Goal: Manage account settings

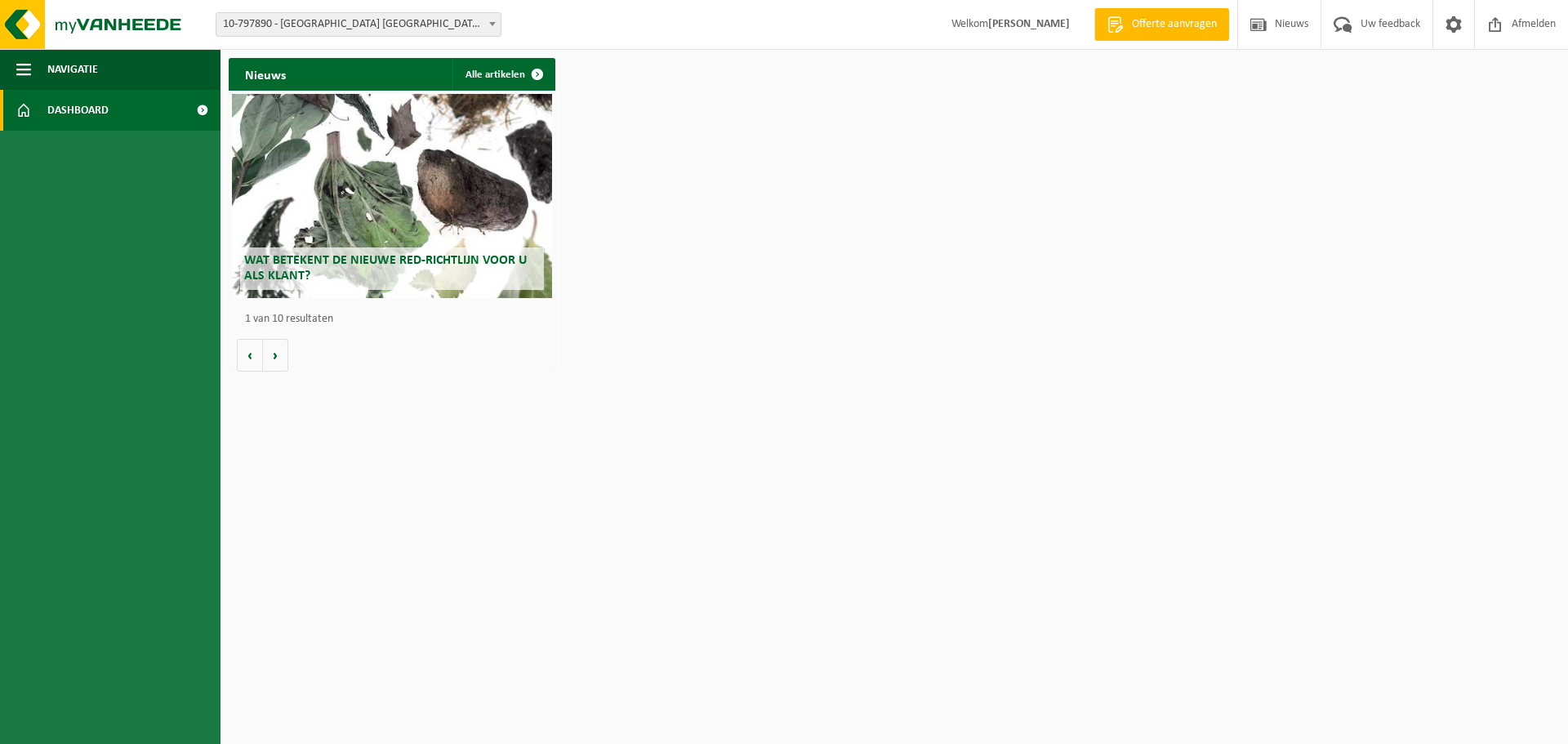
click at [118, 103] on link "Dashboard" at bounding box center [110, 110] width 220 height 40
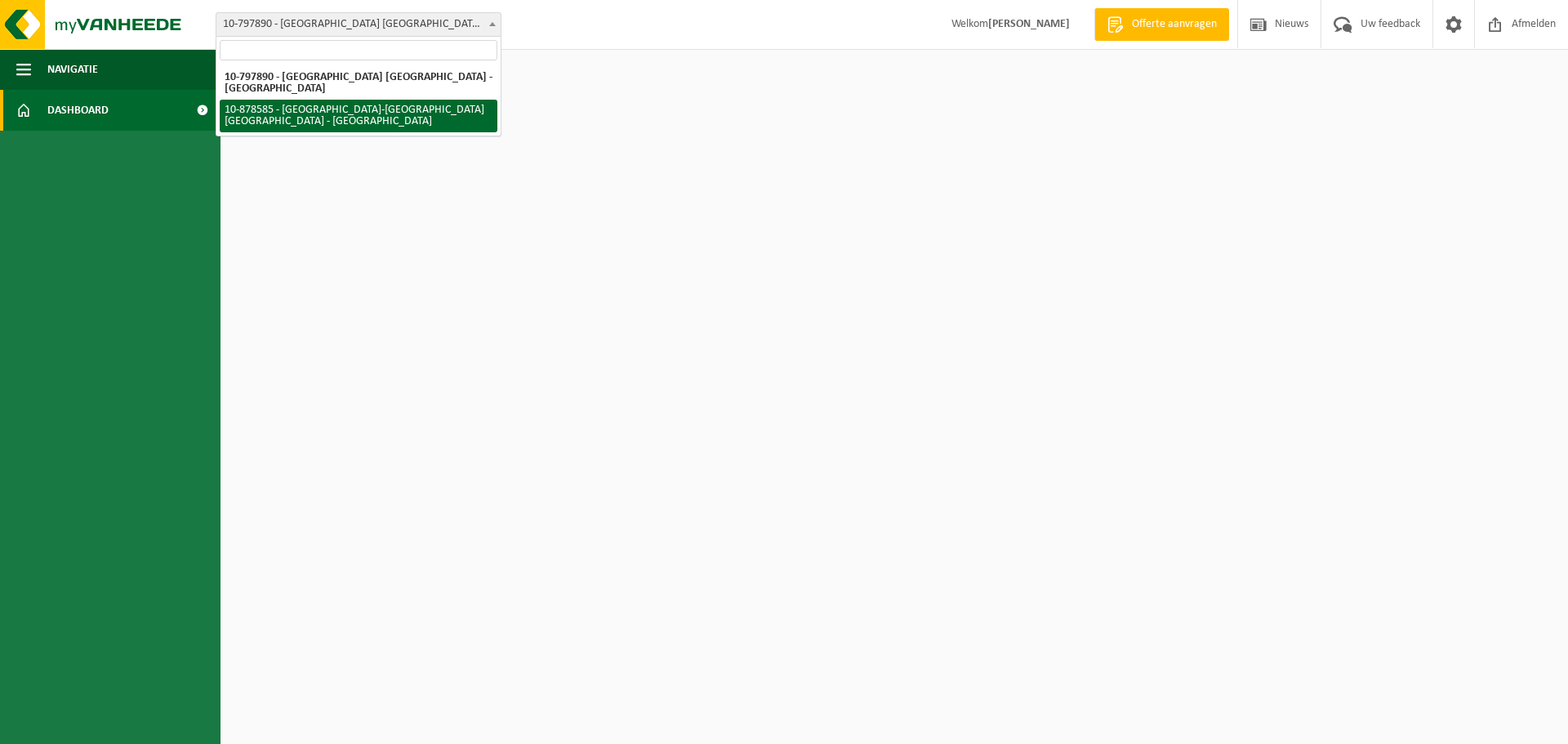
select select "108545"
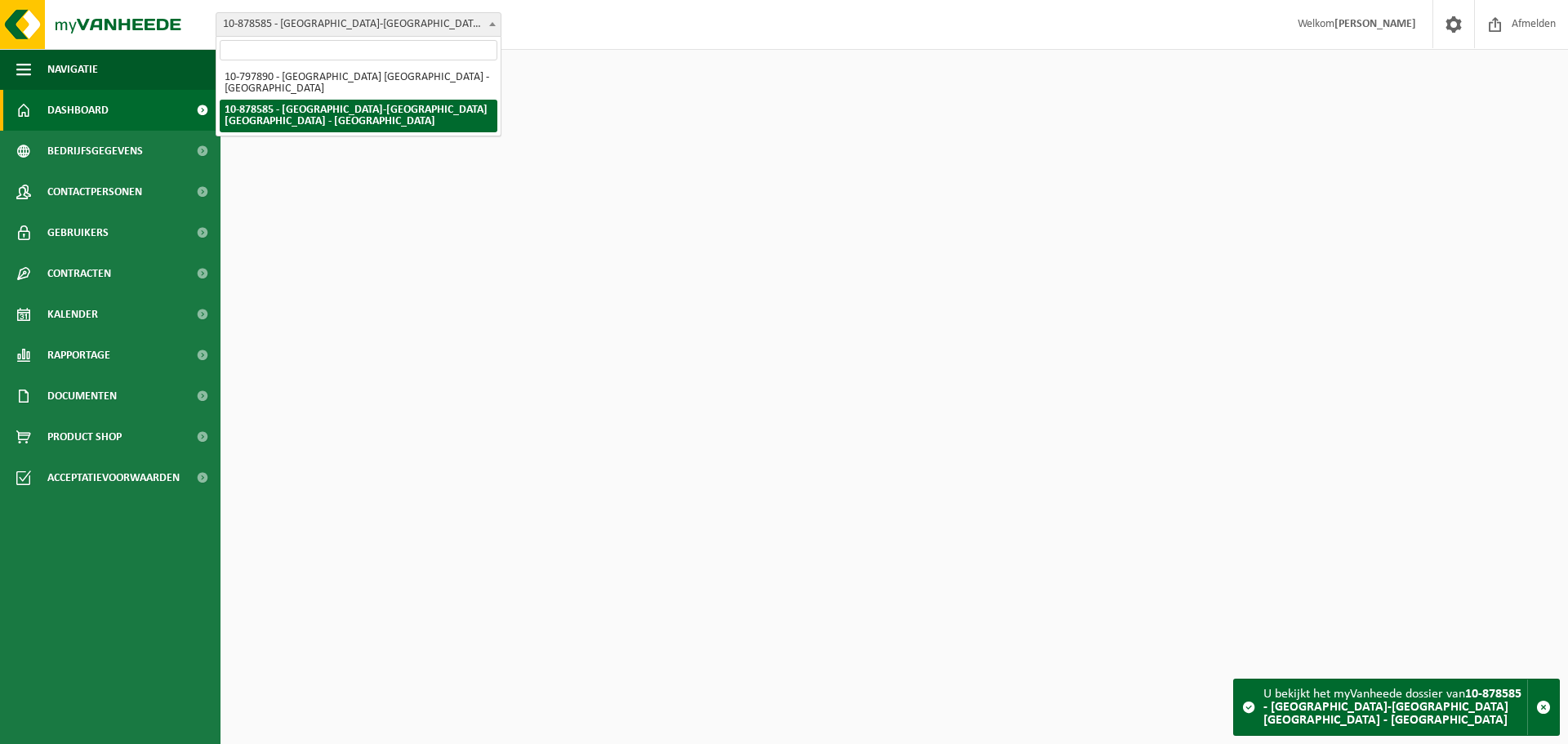
click at [352, 17] on span "10-878585 - [GEOGRAPHIC_DATA]-[GEOGRAPHIC_DATA] [GEOGRAPHIC_DATA] - [GEOGRAPHIC…" at bounding box center [359, 24] width 284 height 22
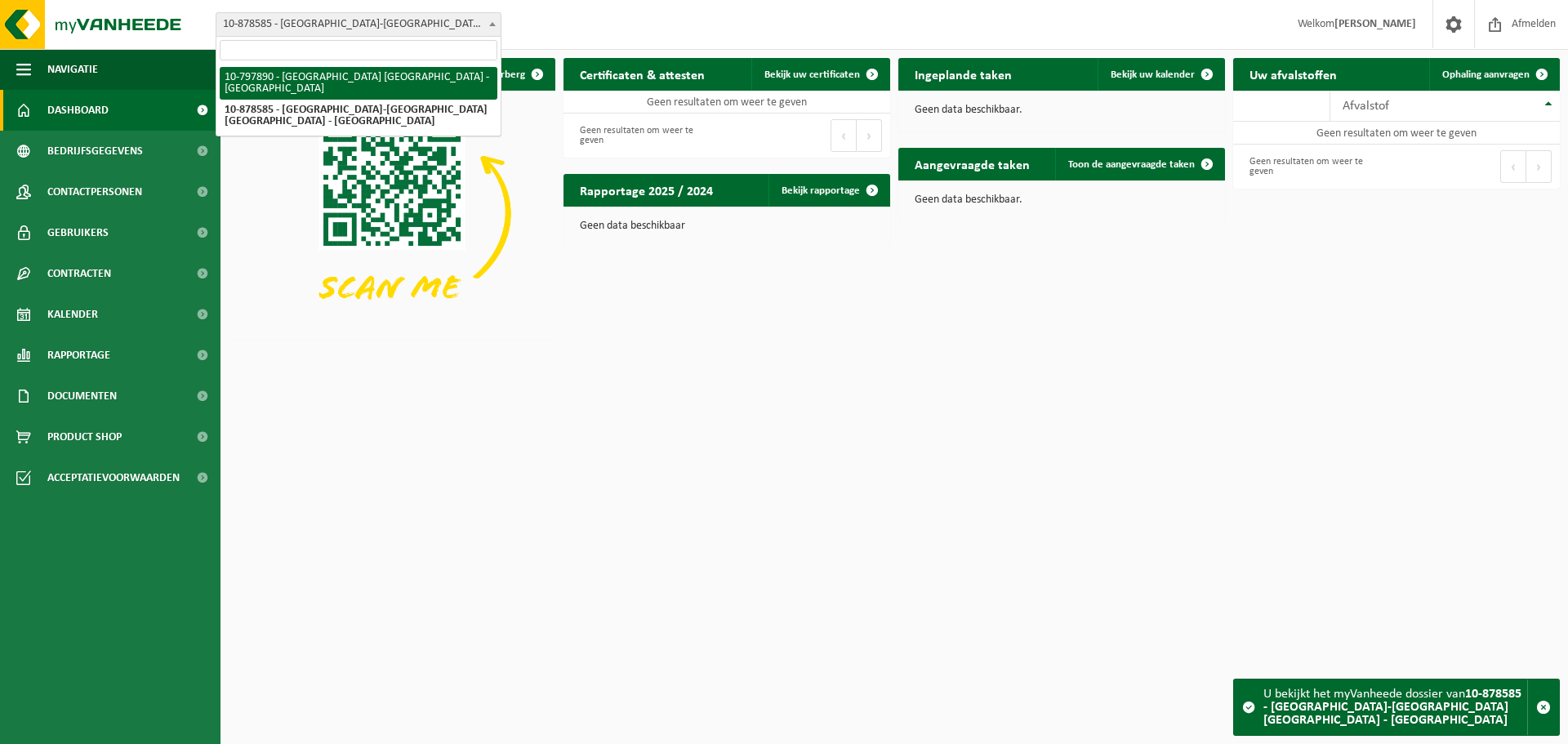
select select "32859"
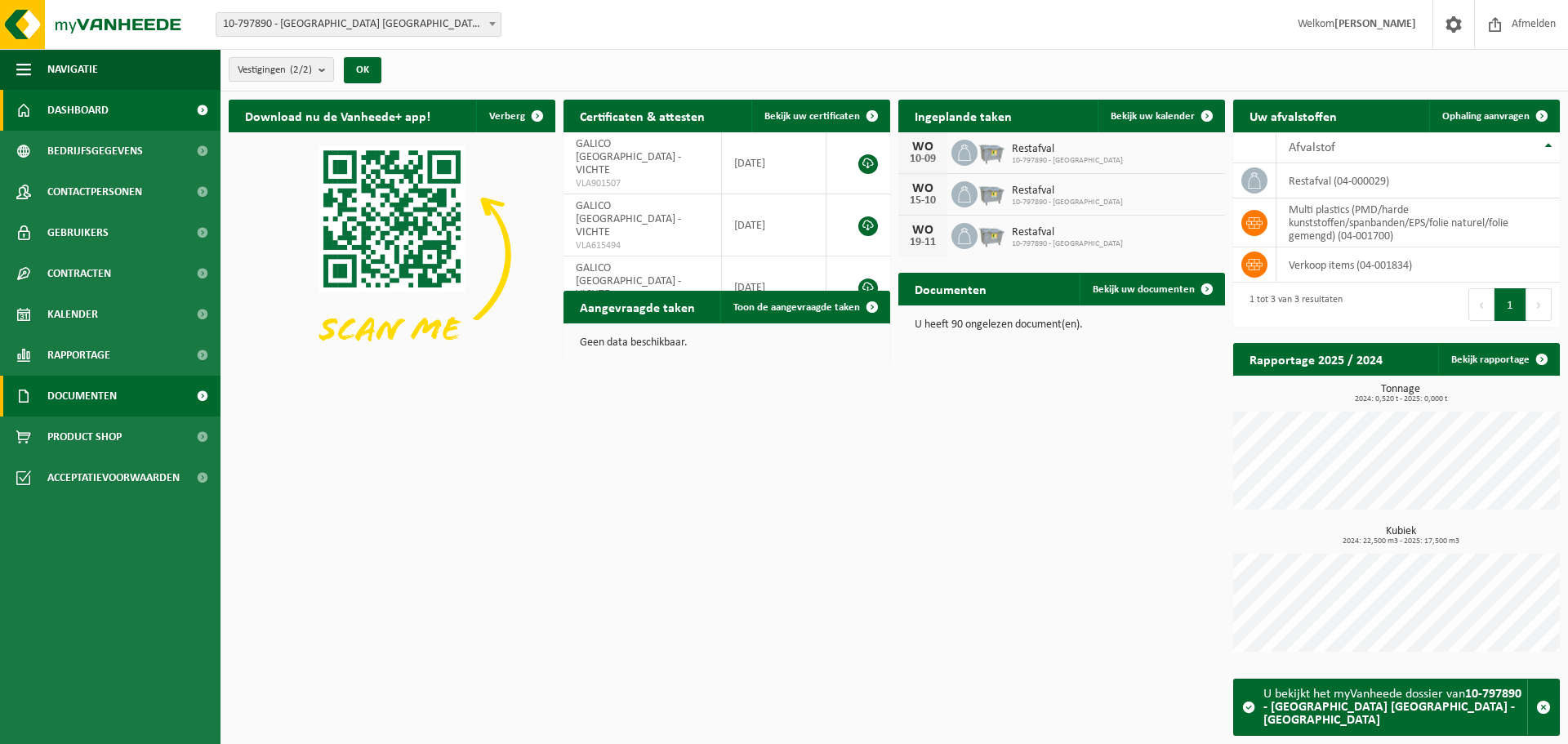
click at [76, 399] on span "Documenten" at bounding box center [82, 395] width 69 height 40
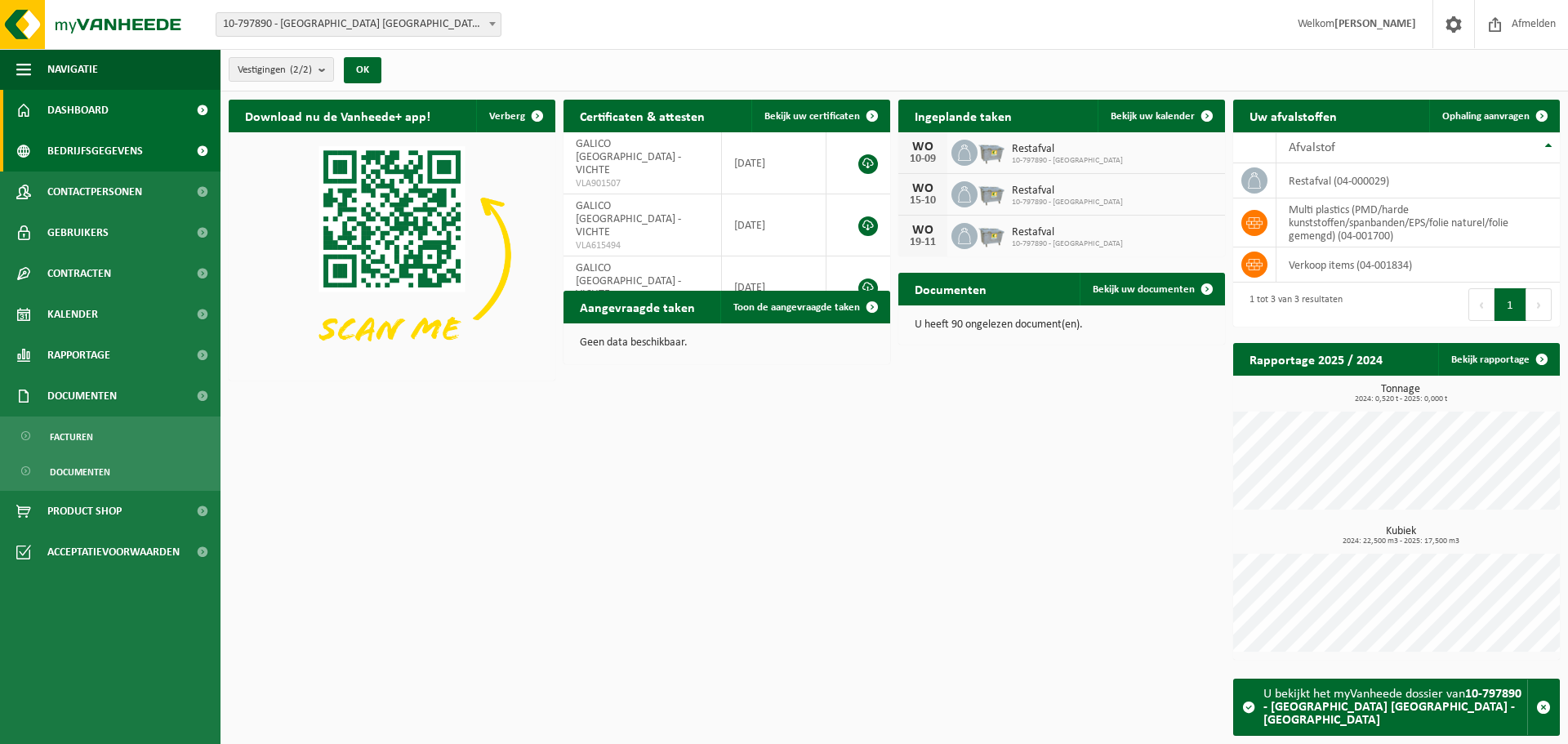
click at [116, 166] on span "Bedrijfsgegevens" at bounding box center [95, 150] width 95 height 40
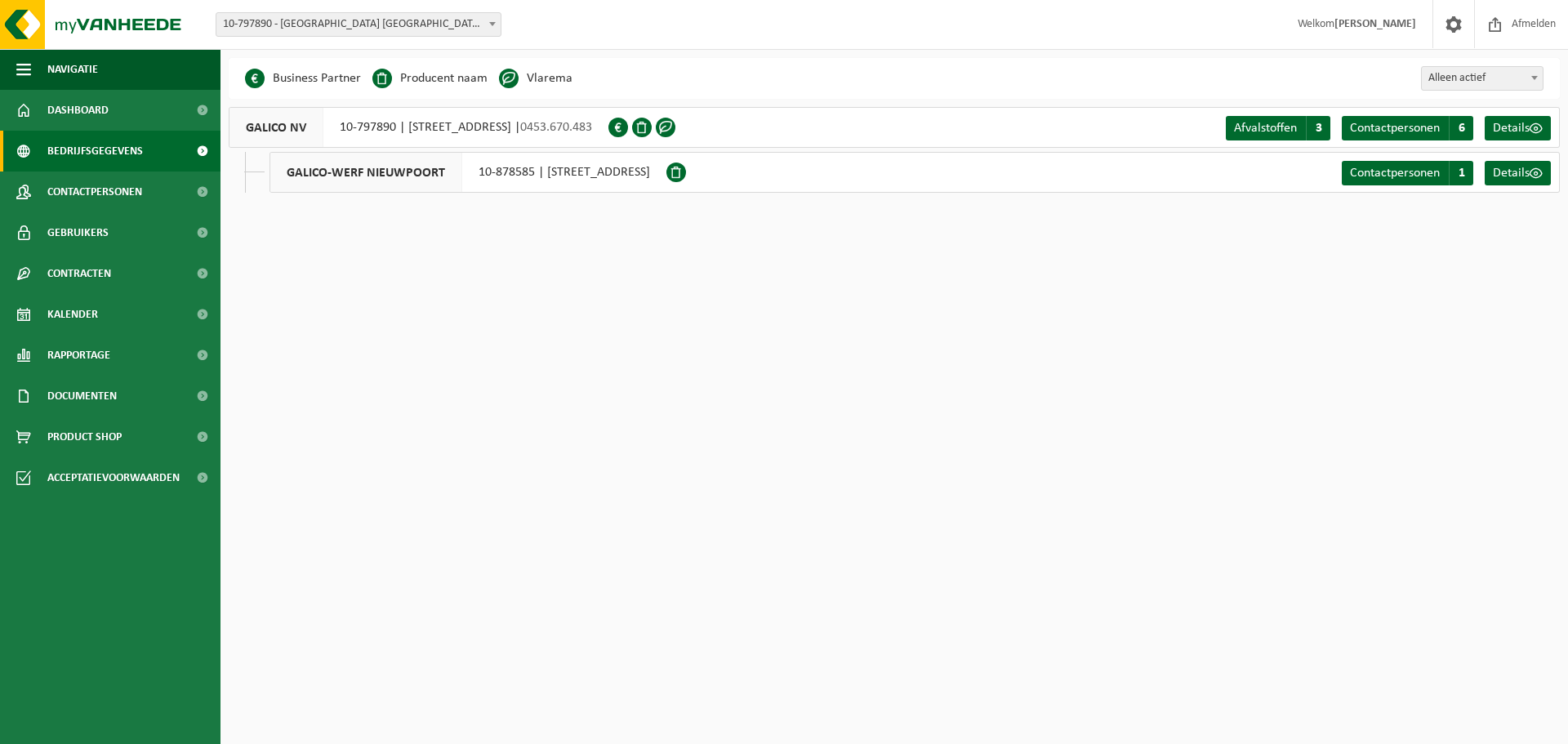
click at [675, 129] on span at bounding box center [666, 128] width 20 height 20
click at [1520, 128] on span "Details" at bounding box center [1510, 128] width 37 height 13
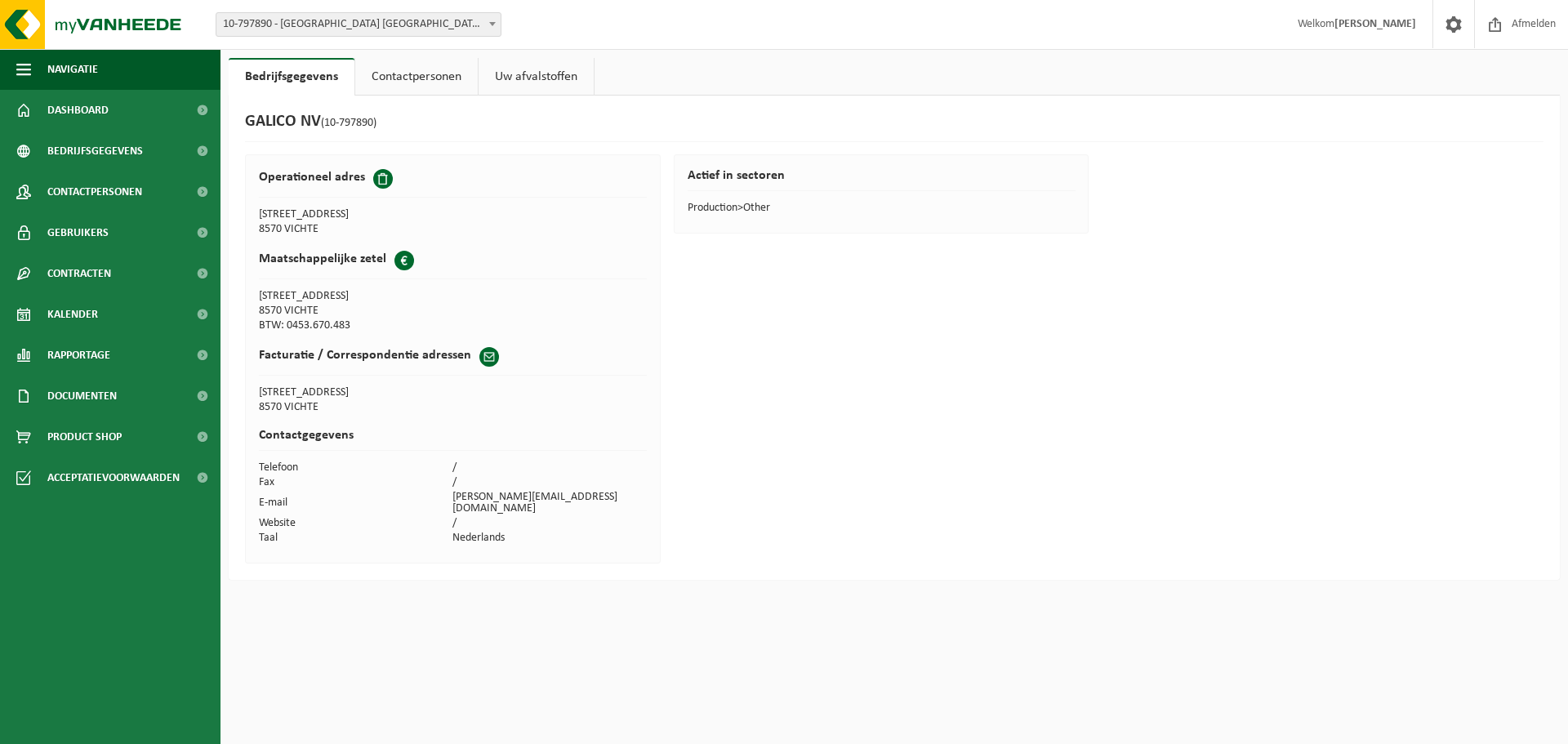
click at [430, 83] on link "Contactpersonen" at bounding box center [416, 77] width 122 height 38
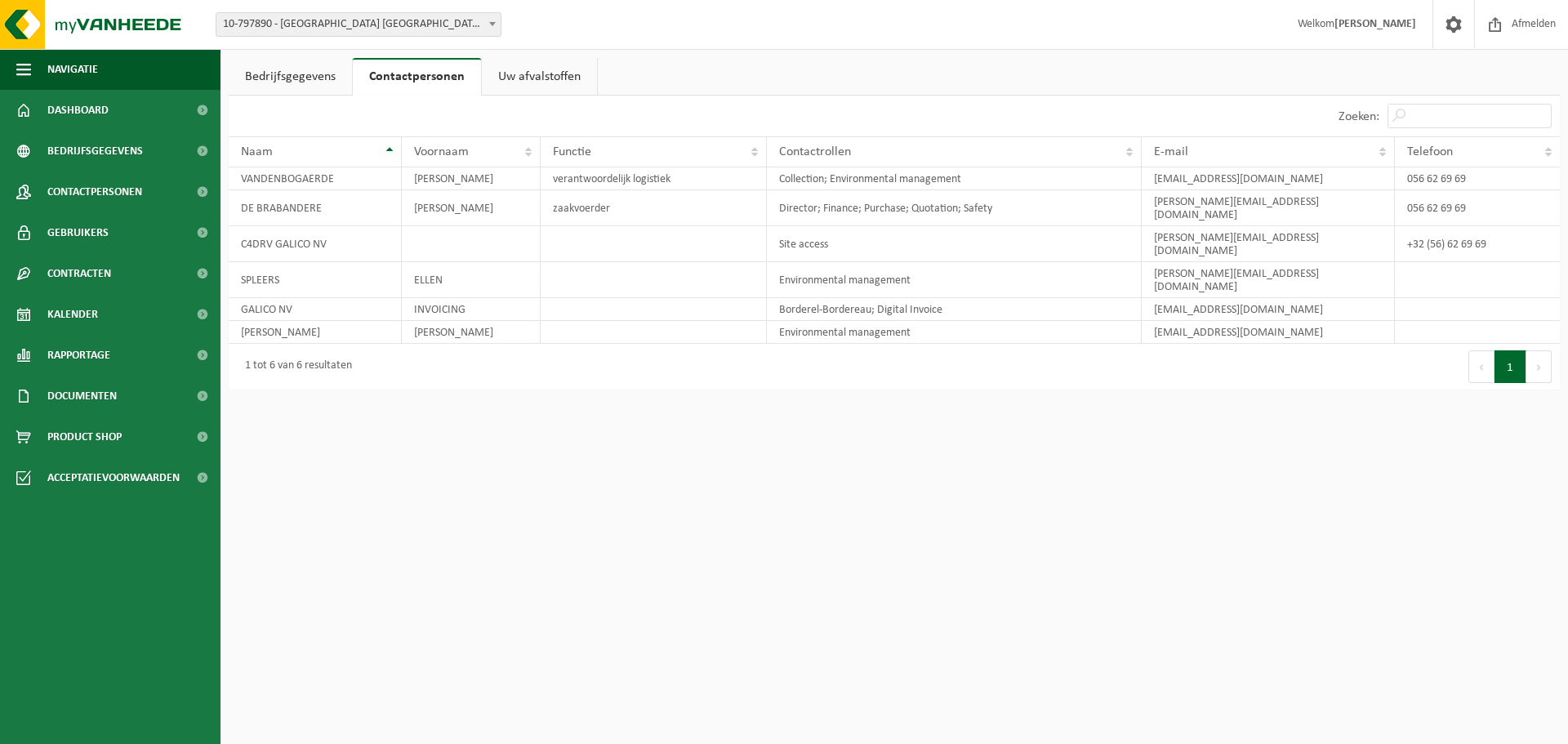
click at [543, 75] on link "Uw afvalstoffen" at bounding box center [539, 77] width 115 height 38
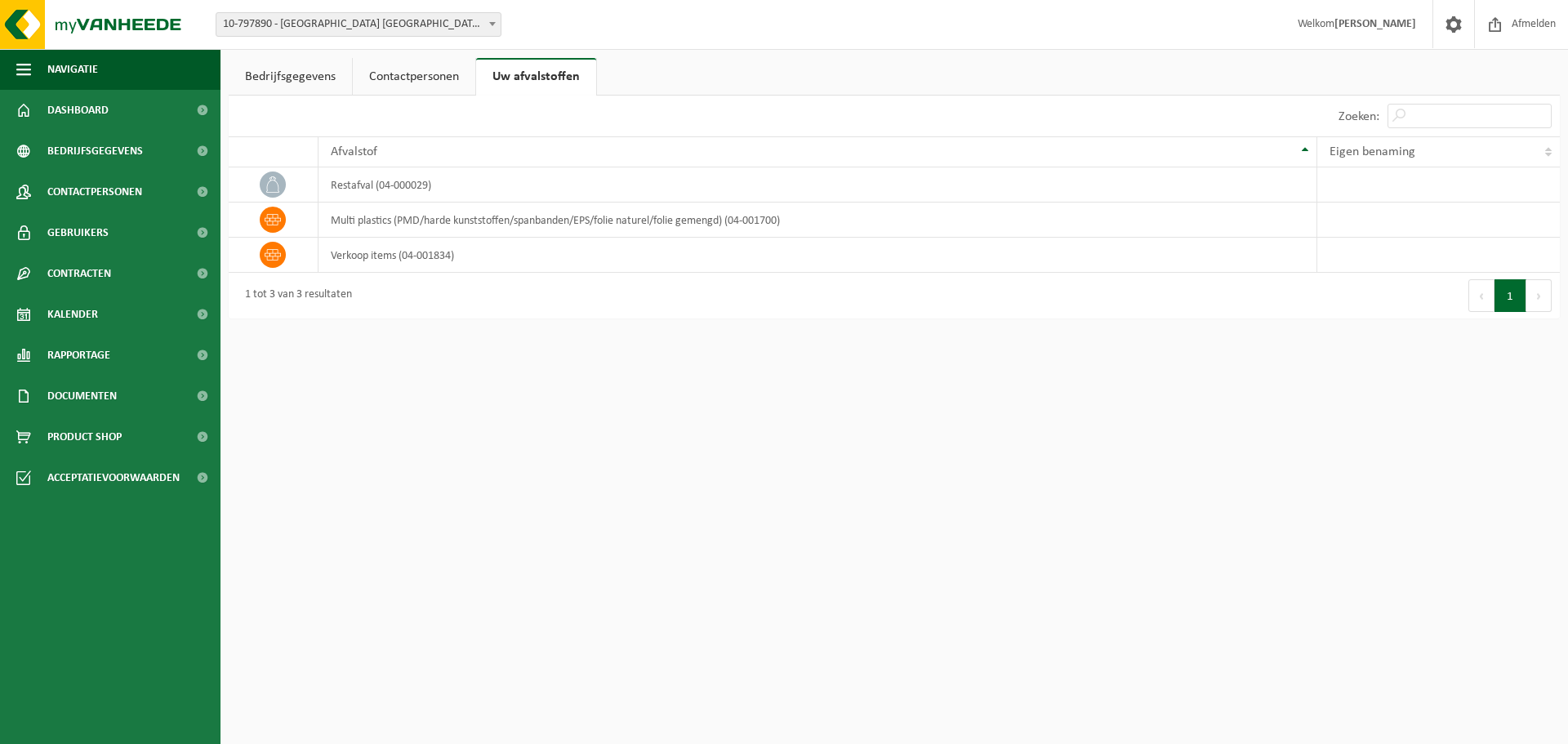
drag, startPoint x: 434, startPoint y: 75, endPoint x: 410, endPoint y: 77, distance: 24.1
click at [434, 75] on link "Contactpersonen" at bounding box center [414, 77] width 122 height 38
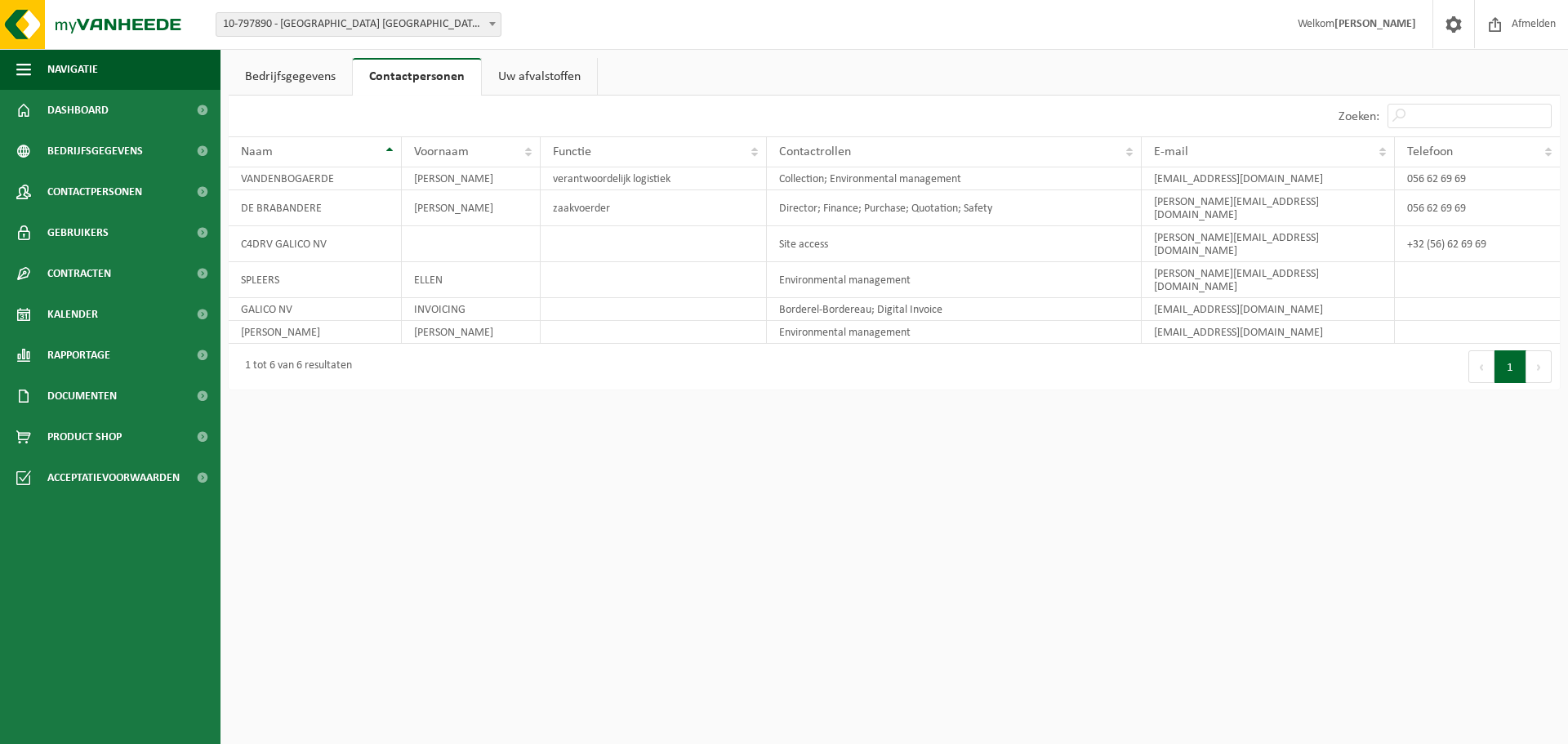
click at [299, 75] on link "Bedrijfsgegevens" at bounding box center [289, 77] width 123 height 38
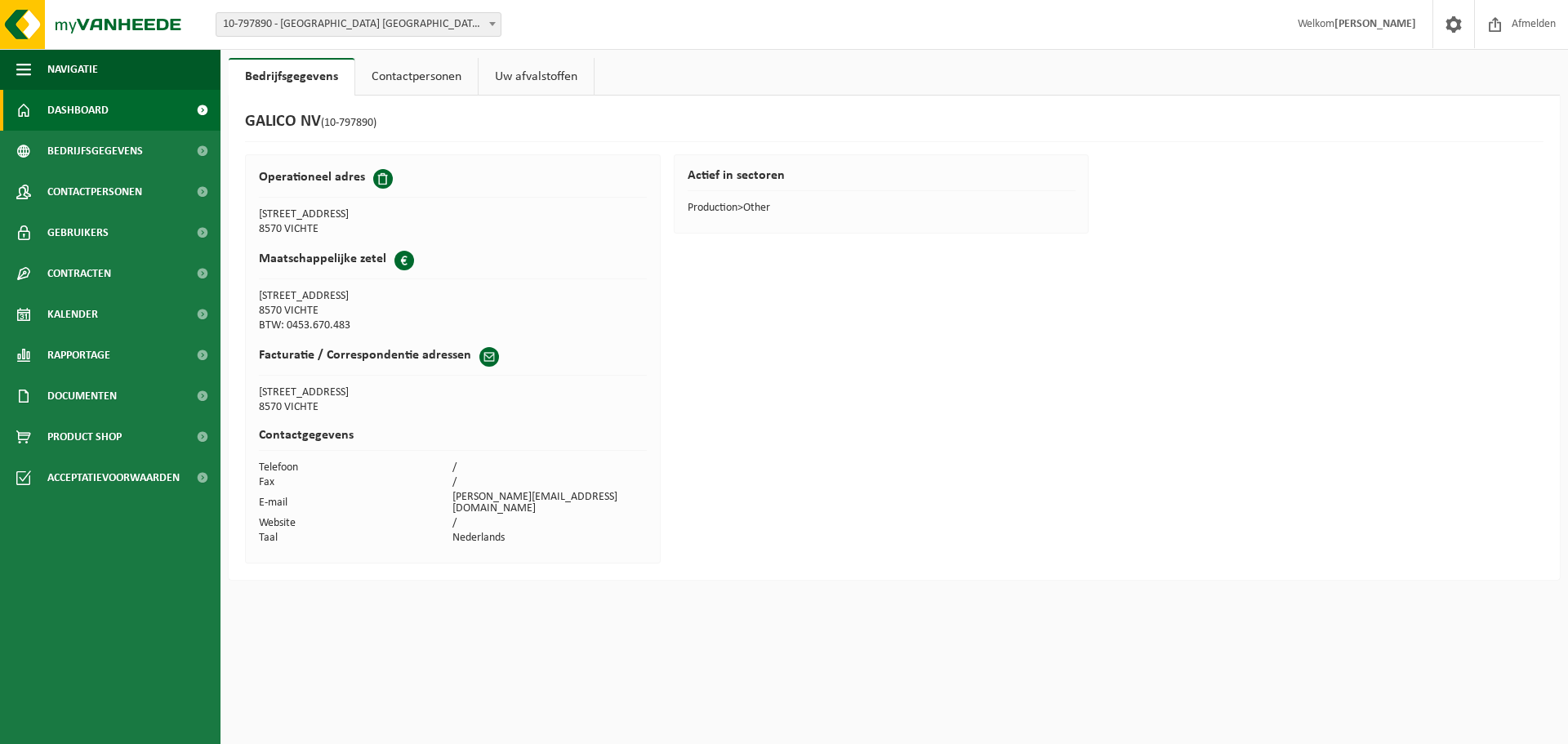
click at [143, 109] on link "Dashboard" at bounding box center [110, 110] width 220 height 40
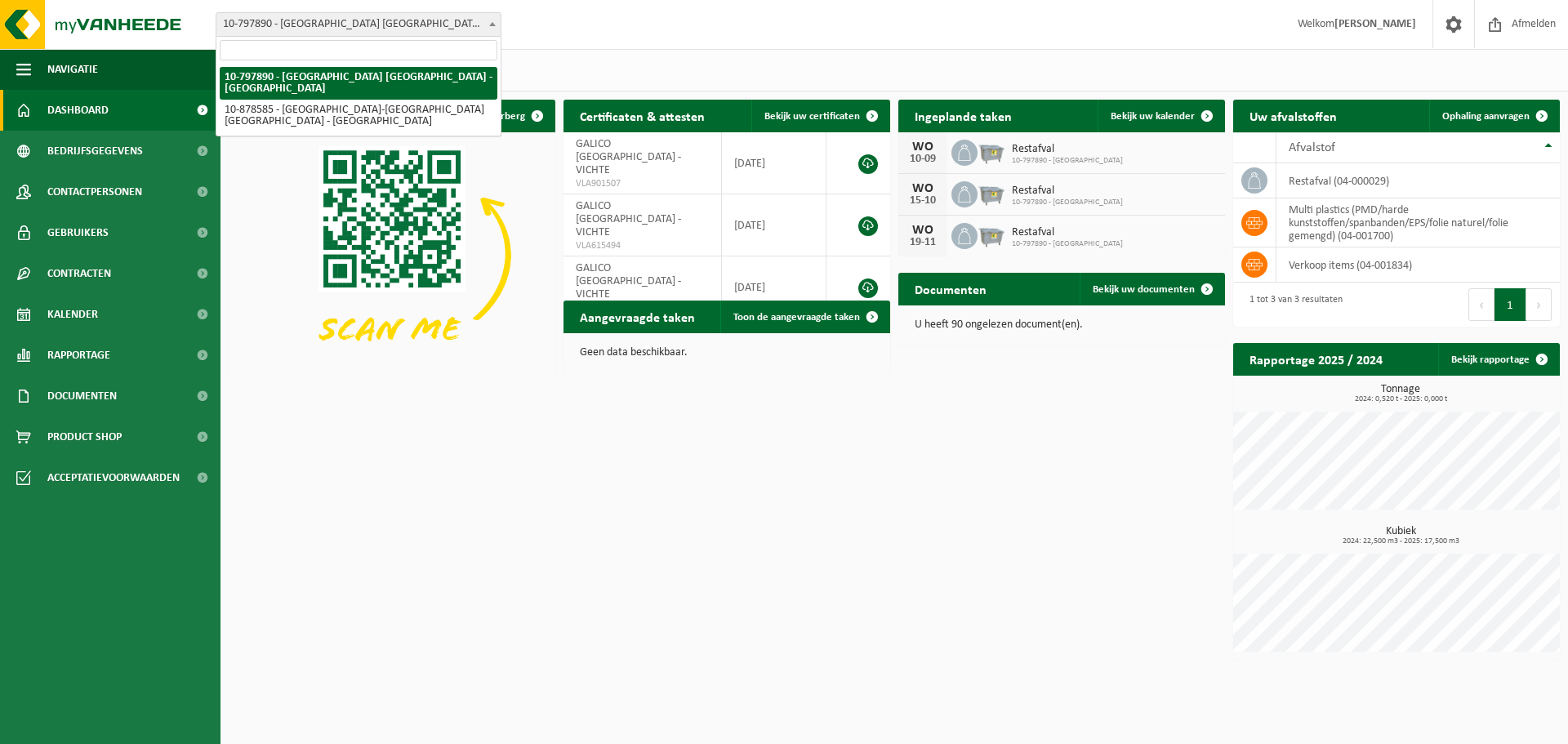
click at [337, 22] on span "10-797890 - [GEOGRAPHIC_DATA] [GEOGRAPHIC_DATA] - [GEOGRAPHIC_DATA]" at bounding box center [359, 24] width 284 height 22
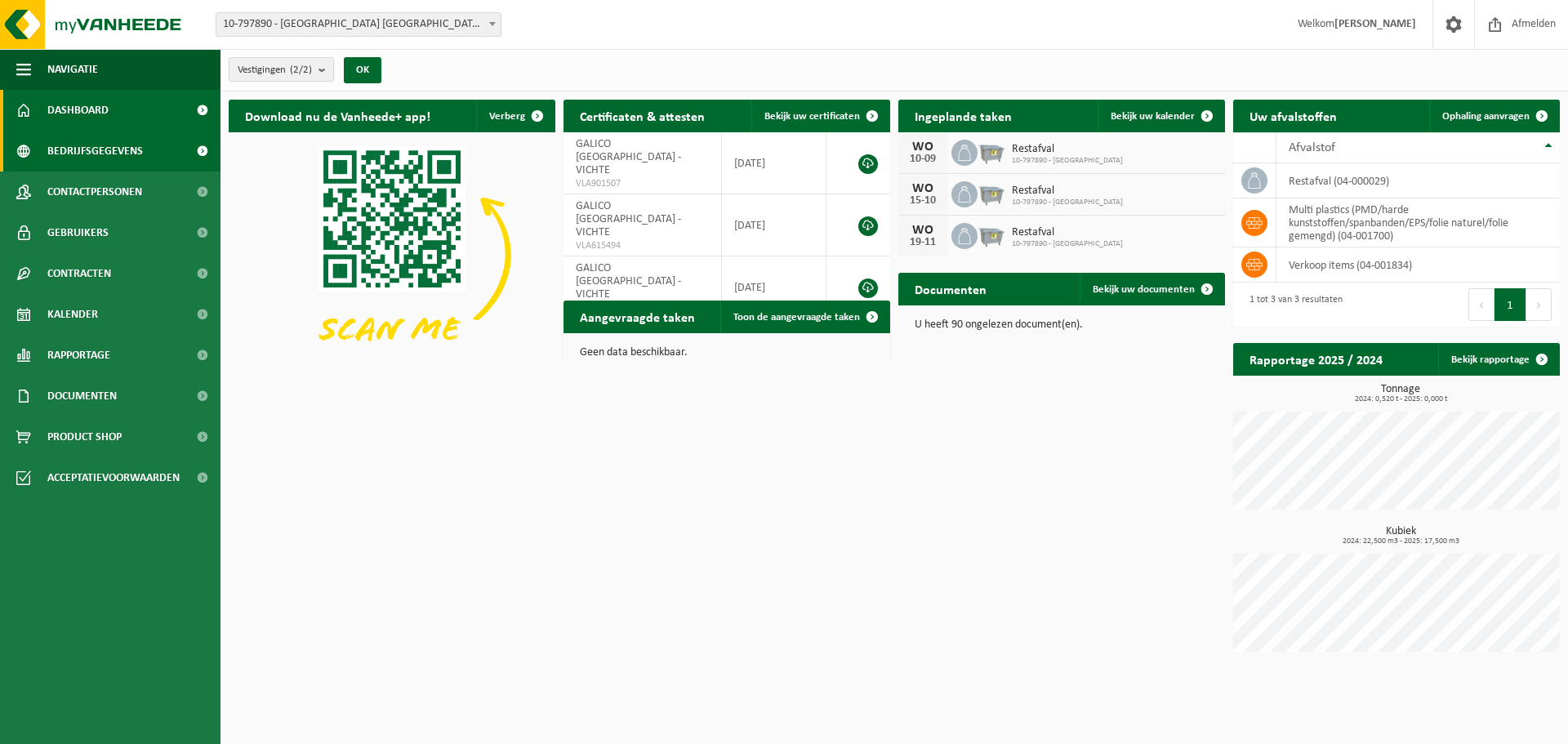
click at [150, 149] on link "Bedrijfsgegevens" at bounding box center [110, 150] width 220 height 40
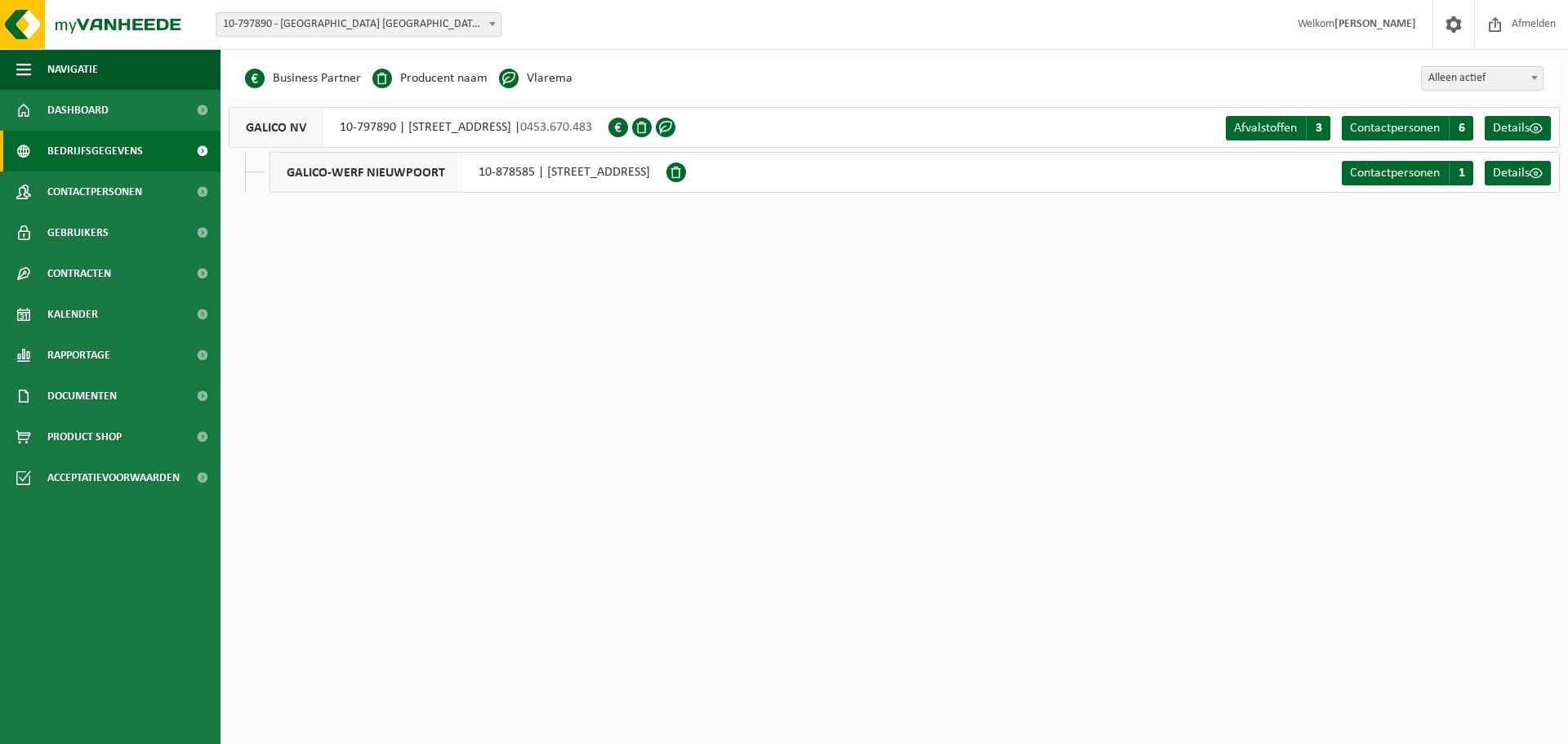
click at [431, 129] on div "GALICO NV 10-797890 | OUDENAARDESTRAAT 49B, 8570 VICHTE | 0453.670.483" at bounding box center [418, 127] width 380 height 40
drag, startPoint x: 272, startPoint y: 134, endPoint x: 764, endPoint y: 122, distance: 492.1
click at [273, 134] on span "GALICO NV" at bounding box center [276, 128] width 93 height 40
click at [679, 121] on div at bounding box center [643, 127] width 71 height 40
click at [675, 127] on span at bounding box center [666, 128] width 20 height 20
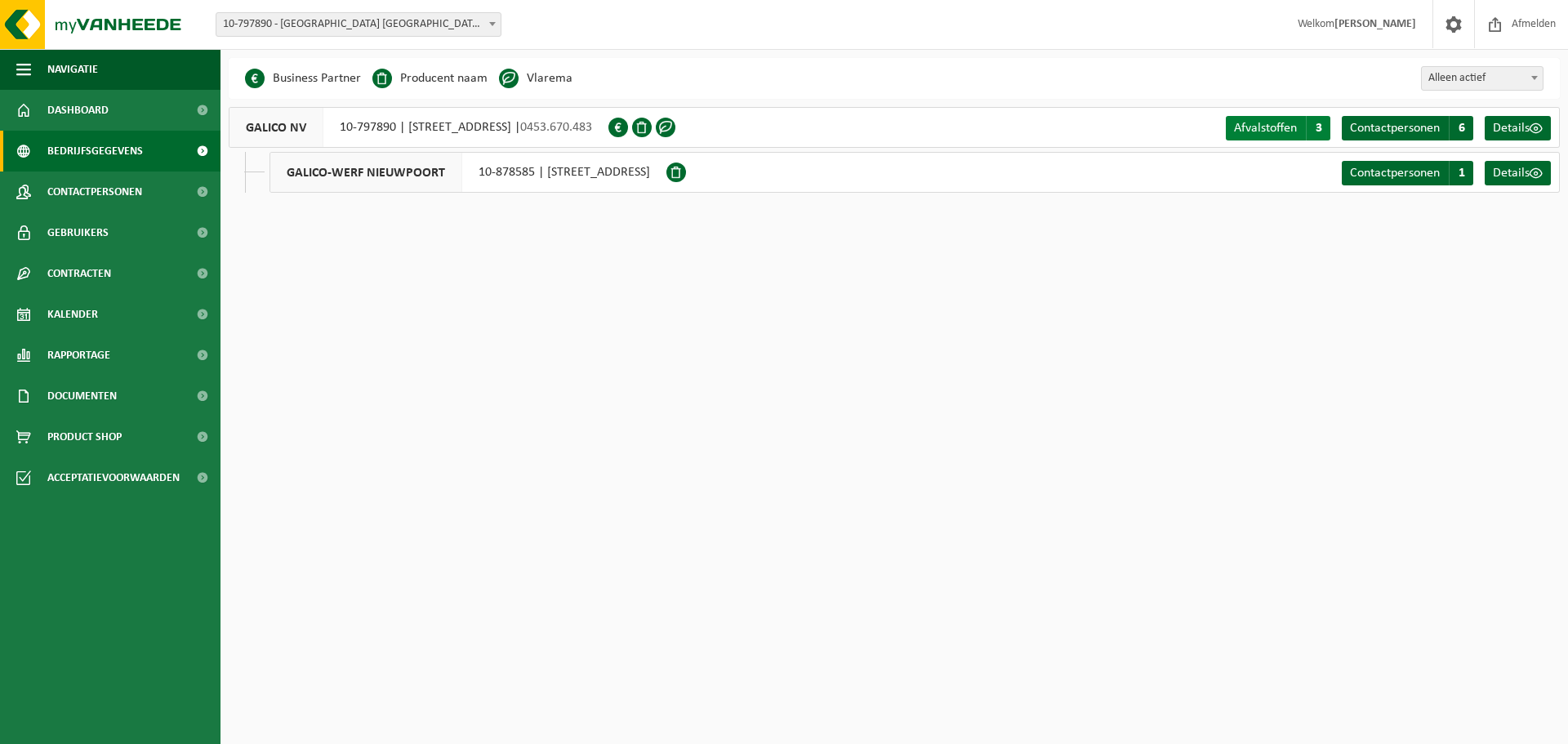
click at [1238, 132] on span "Afvalstoffen" at bounding box center [1265, 128] width 63 height 13
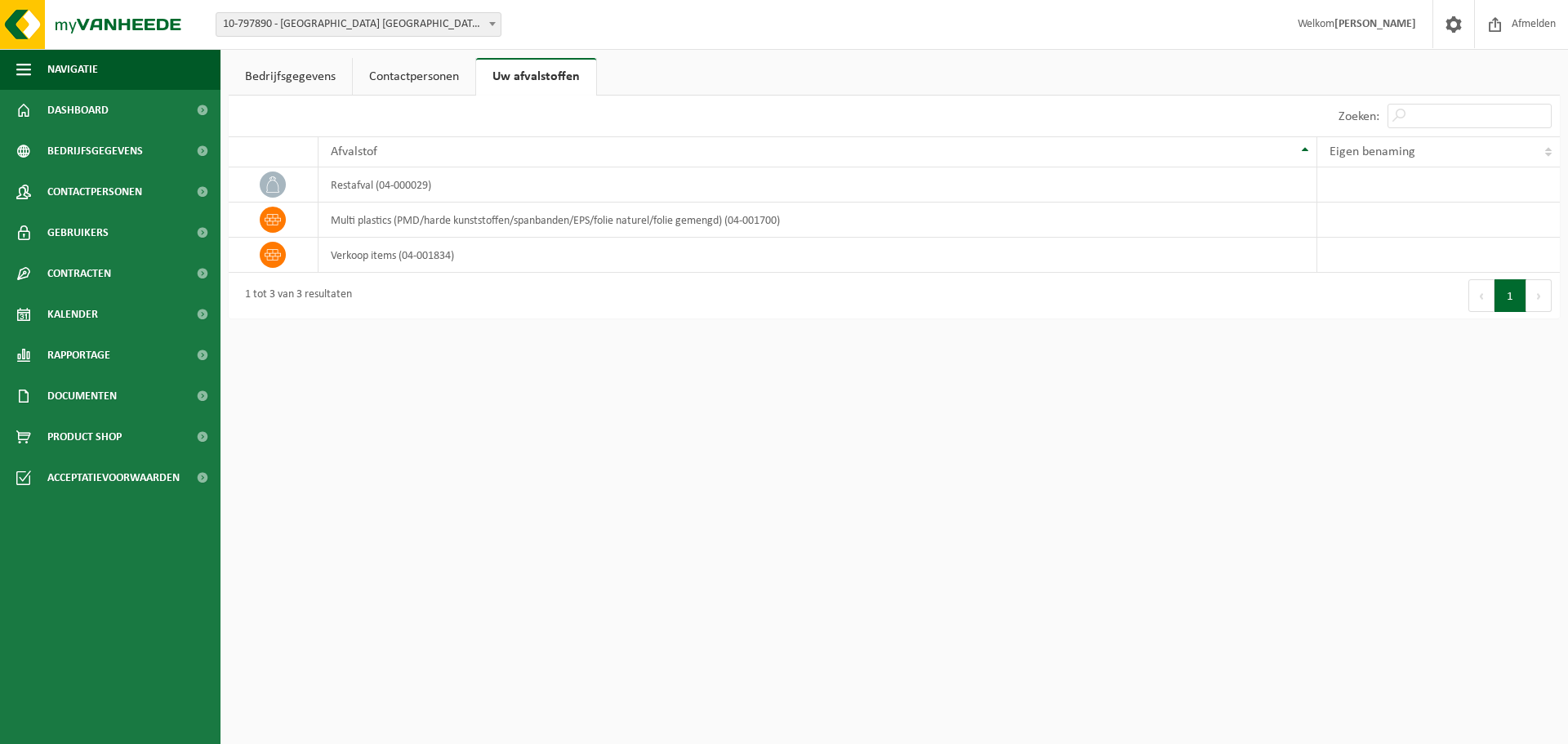
click at [439, 70] on link "Contactpersonen" at bounding box center [414, 77] width 122 height 38
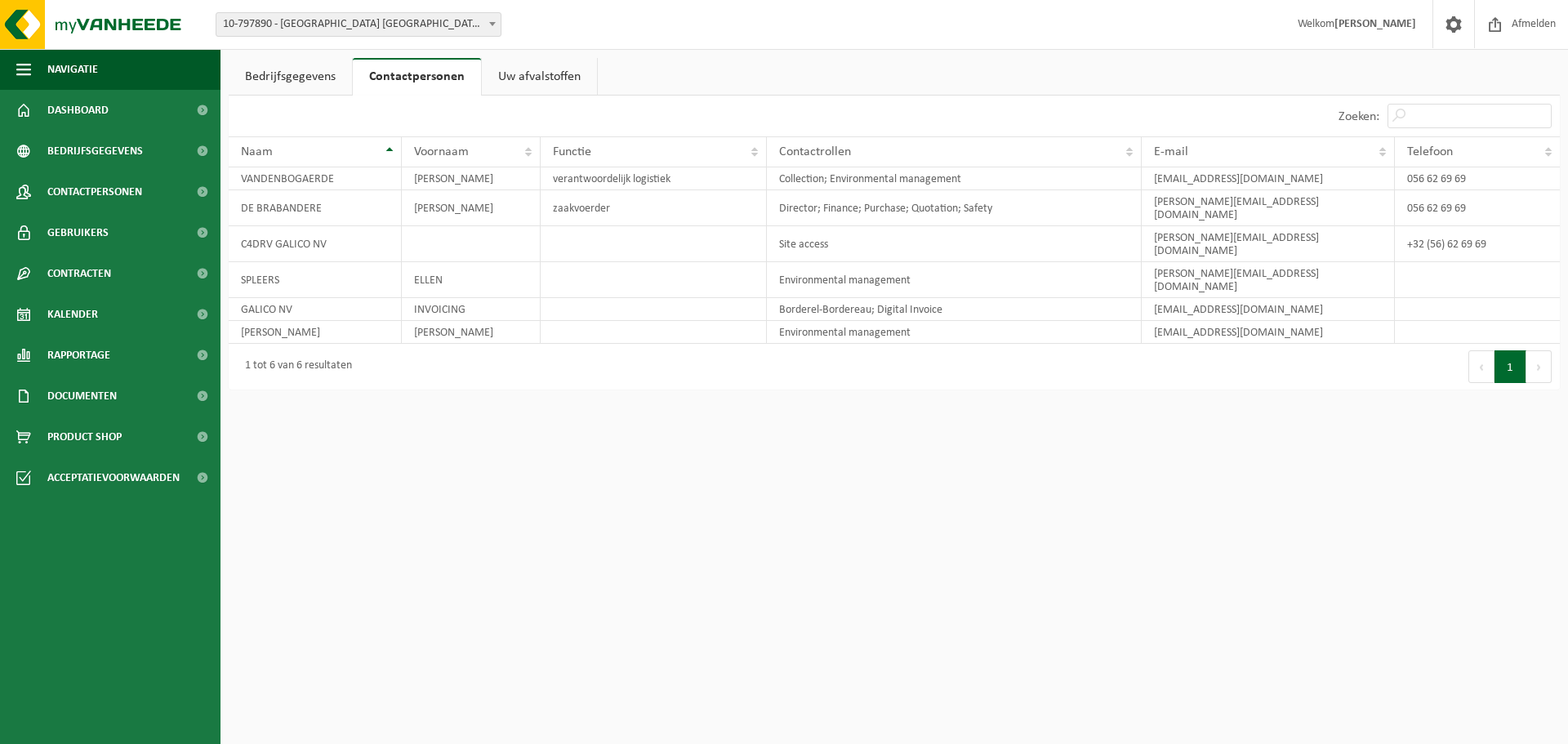
click at [251, 79] on link "Bedrijfsgegevens" at bounding box center [289, 77] width 123 height 38
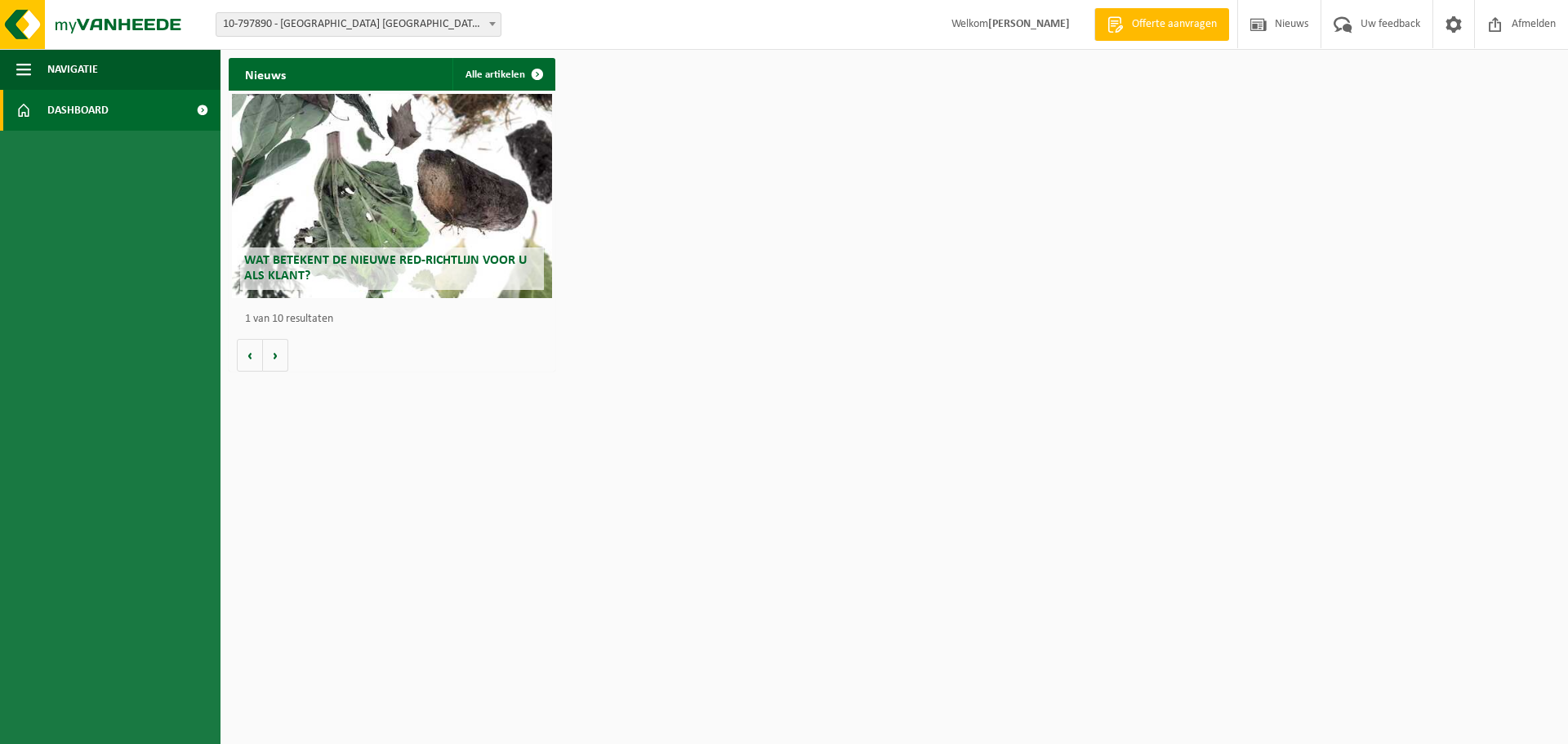
click at [376, 238] on div "Wat betekent de nieuwe RED-richtlijn voor u als klant?" at bounding box center [392, 195] width 320 height 204
click at [1451, 30] on span at bounding box center [1453, 24] width 24 height 49
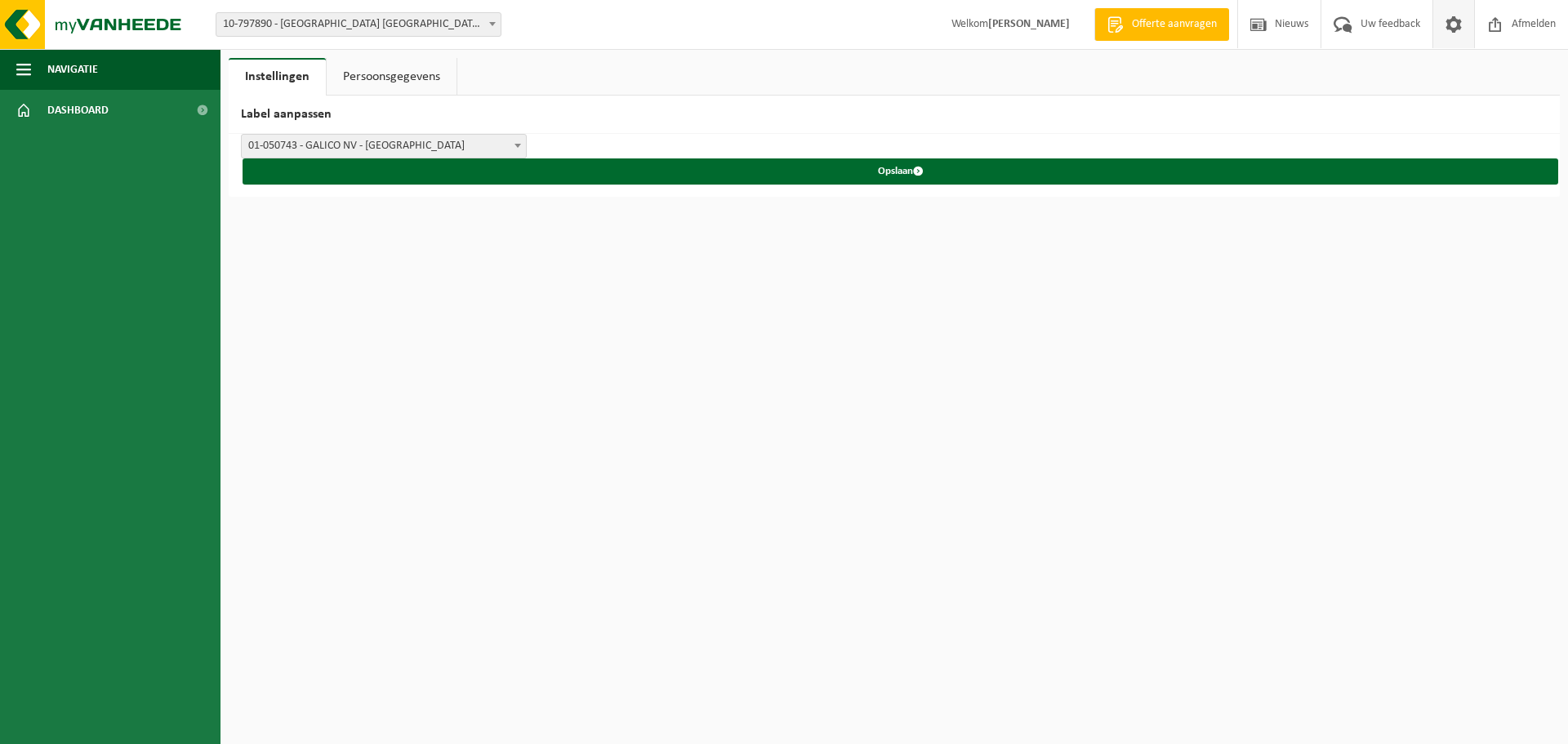
click at [389, 64] on link "Persoonsgegevens" at bounding box center [391, 77] width 129 height 38
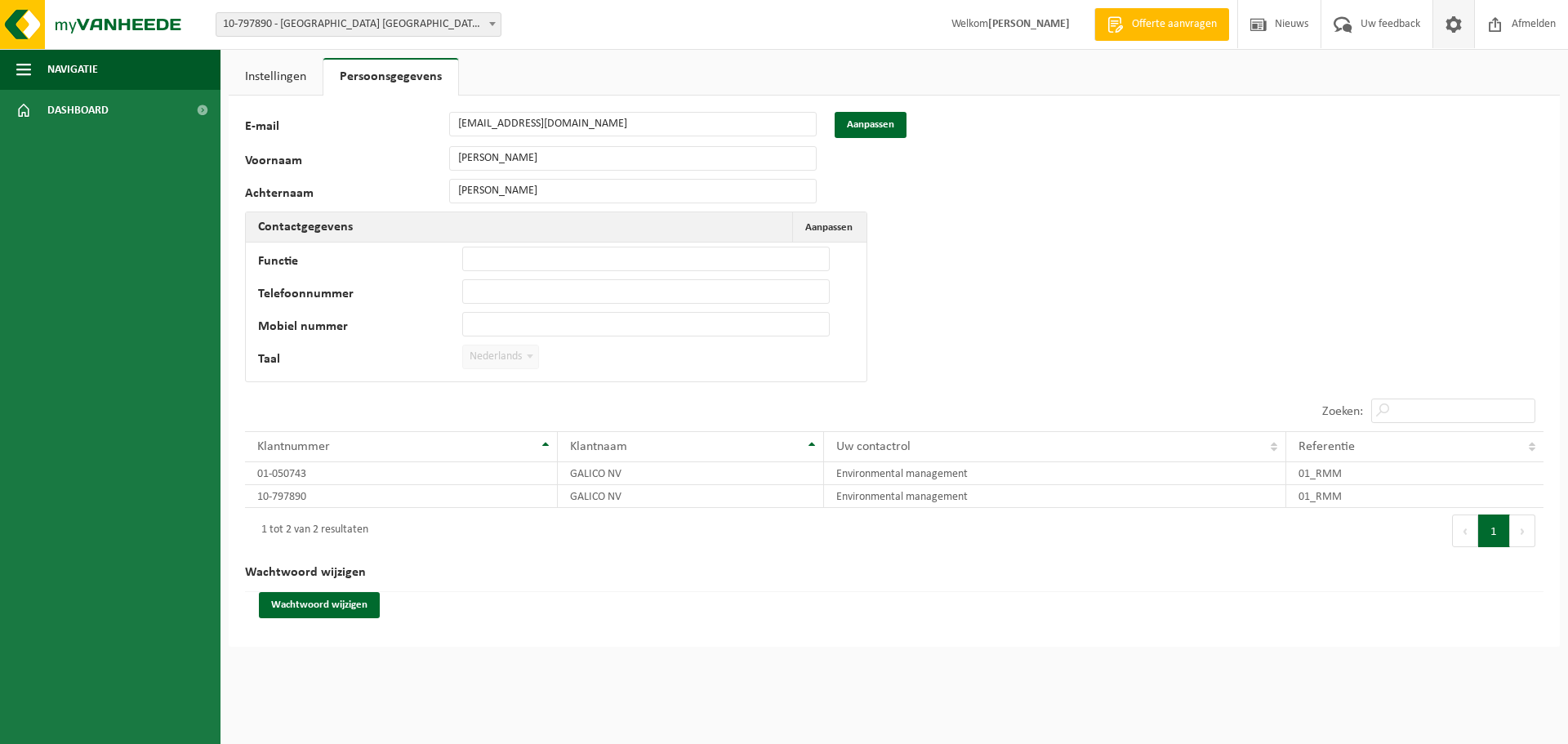
click at [250, 78] on link "Instellingen" at bounding box center [275, 77] width 93 height 38
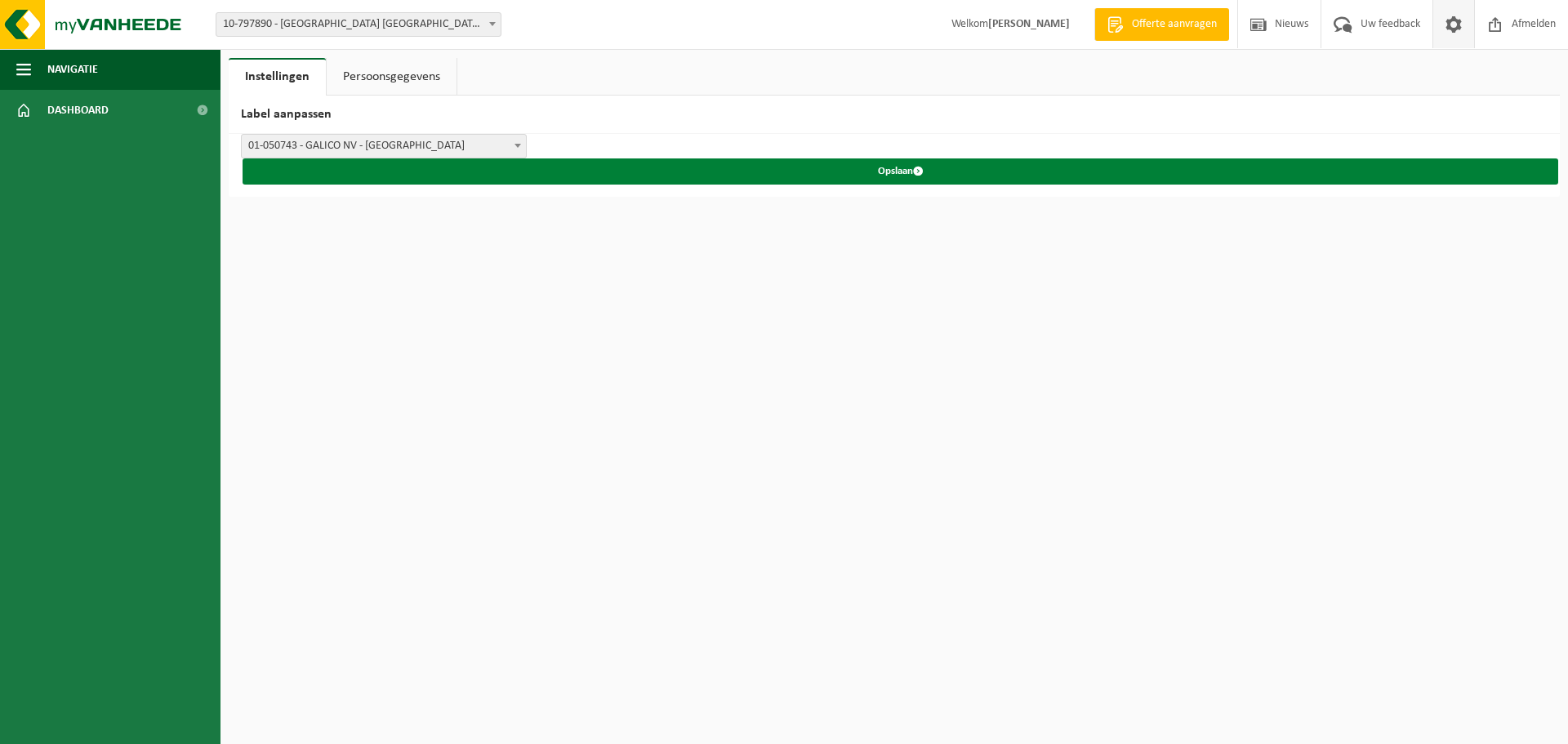
click at [514, 172] on button "Opslaan" at bounding box center [900, 171] width 1316 height 26
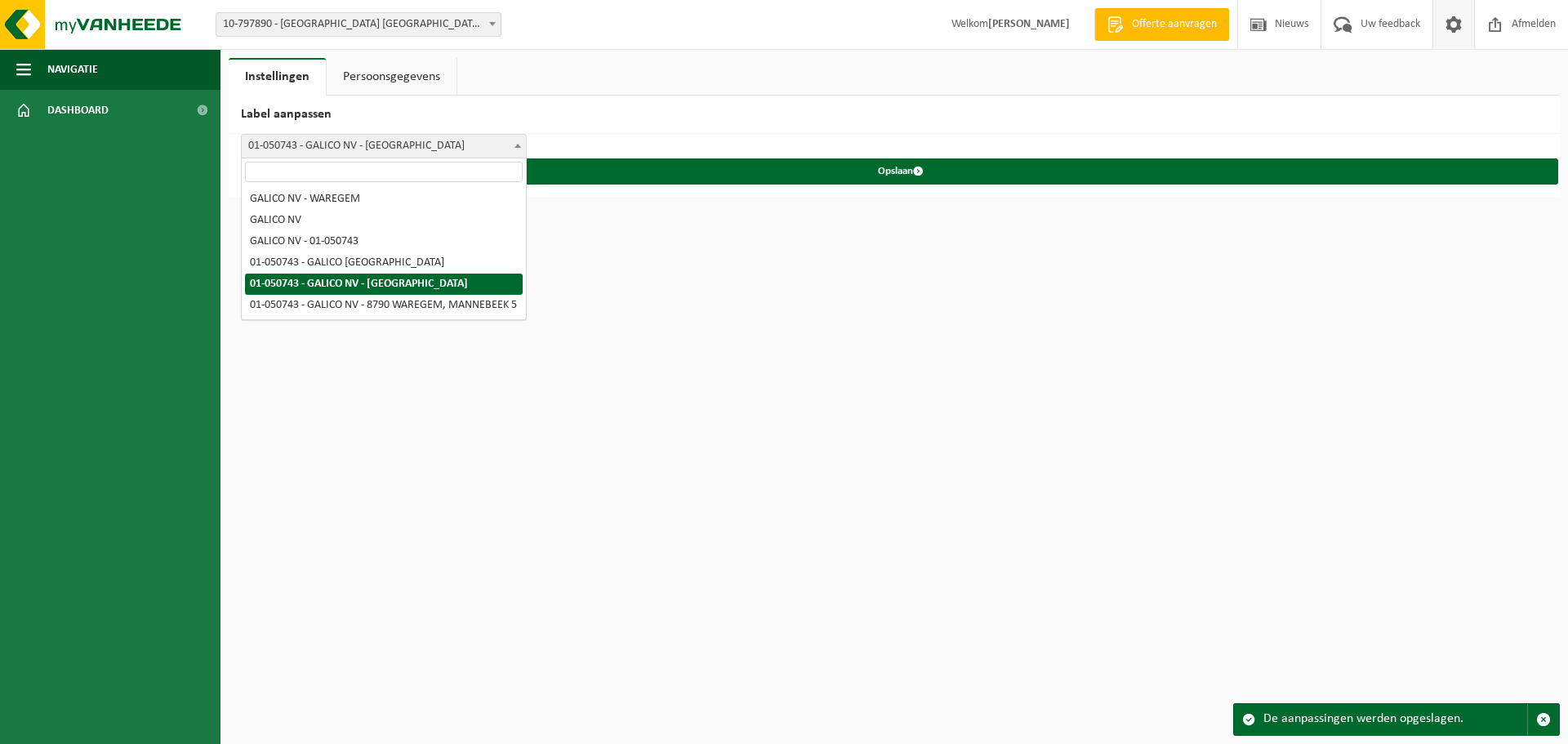
click at [363, 139] on span "01-050743 - GALICO NV - [GEOGRAPHIC_DATA]" at bounding box center [384, 146] width 284 height 22
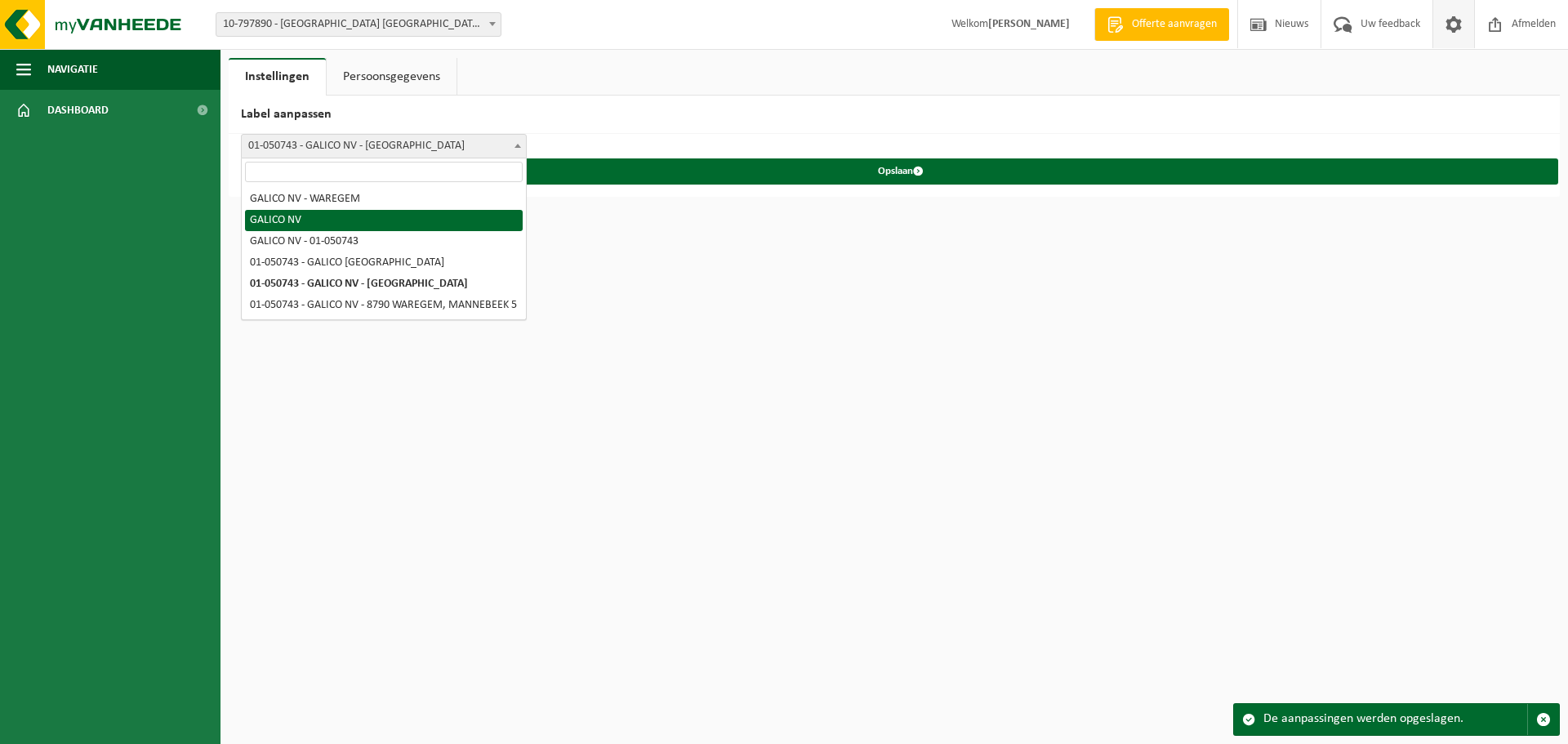
click at [98, 165] on ul "Navigatie Offerte aanvragen Nieuws Uw feedback Afmelden Dashboard" at bounding box center [110, 396] width 220 height 695
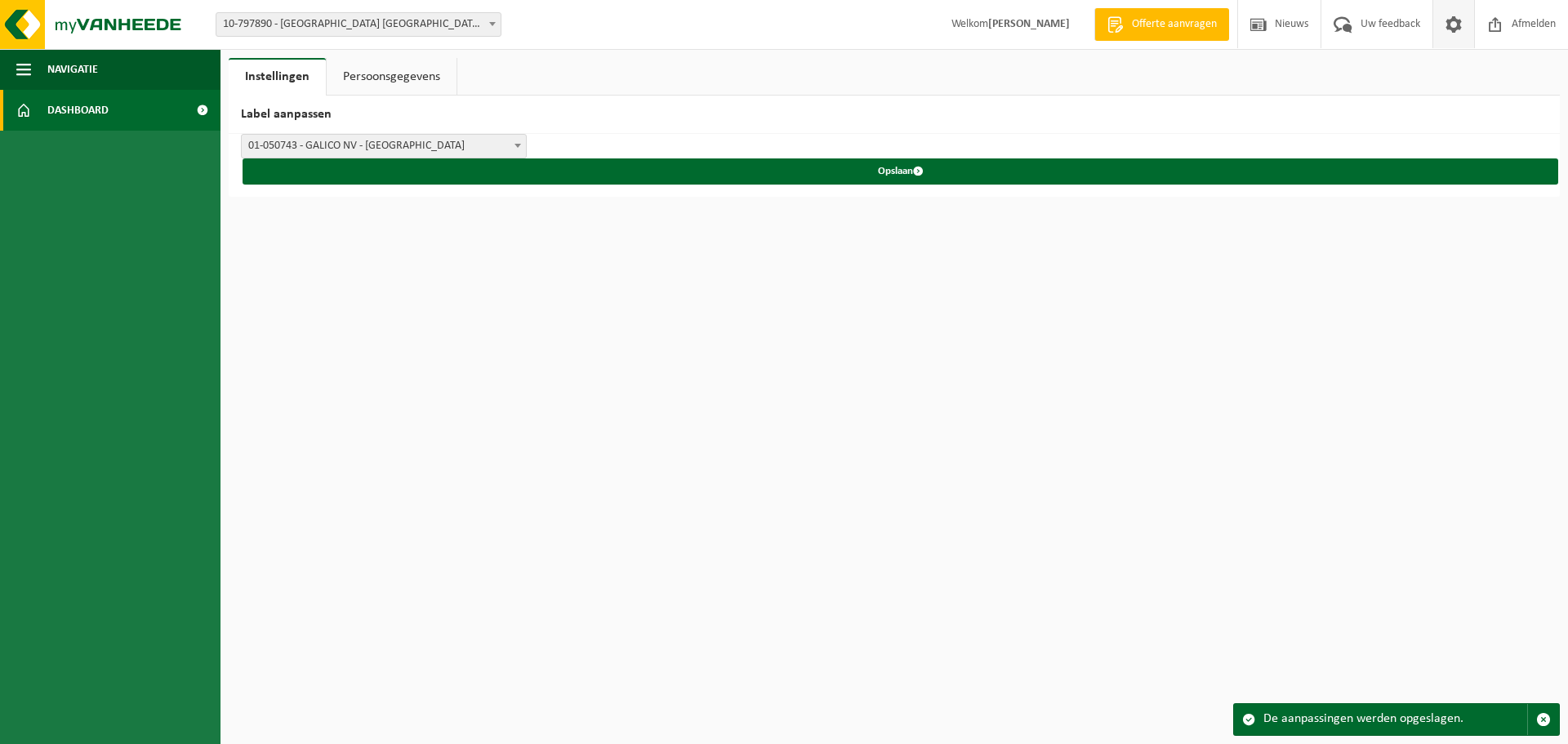
click at [73, 111] on span "Dashboard" at bounding box center [78, 110] width 61 height 40
